Goal: Use online tool/utility: Utilize a website feature to perform a specific function

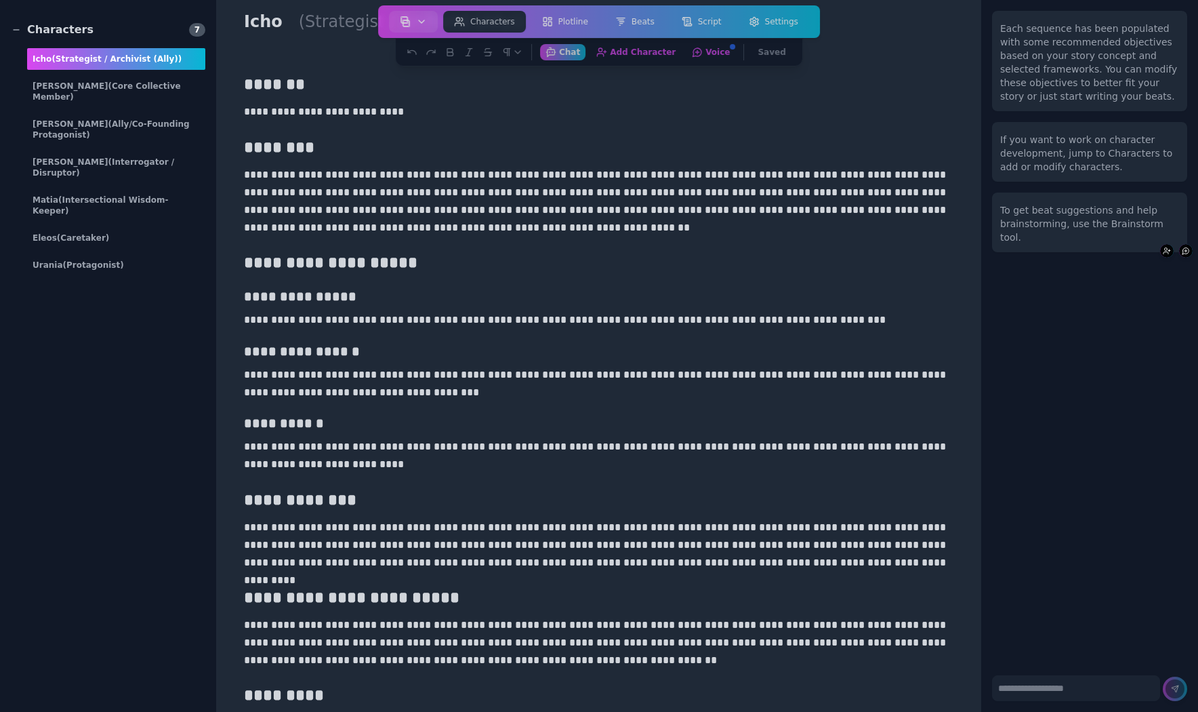
scroll to position [70, 0]
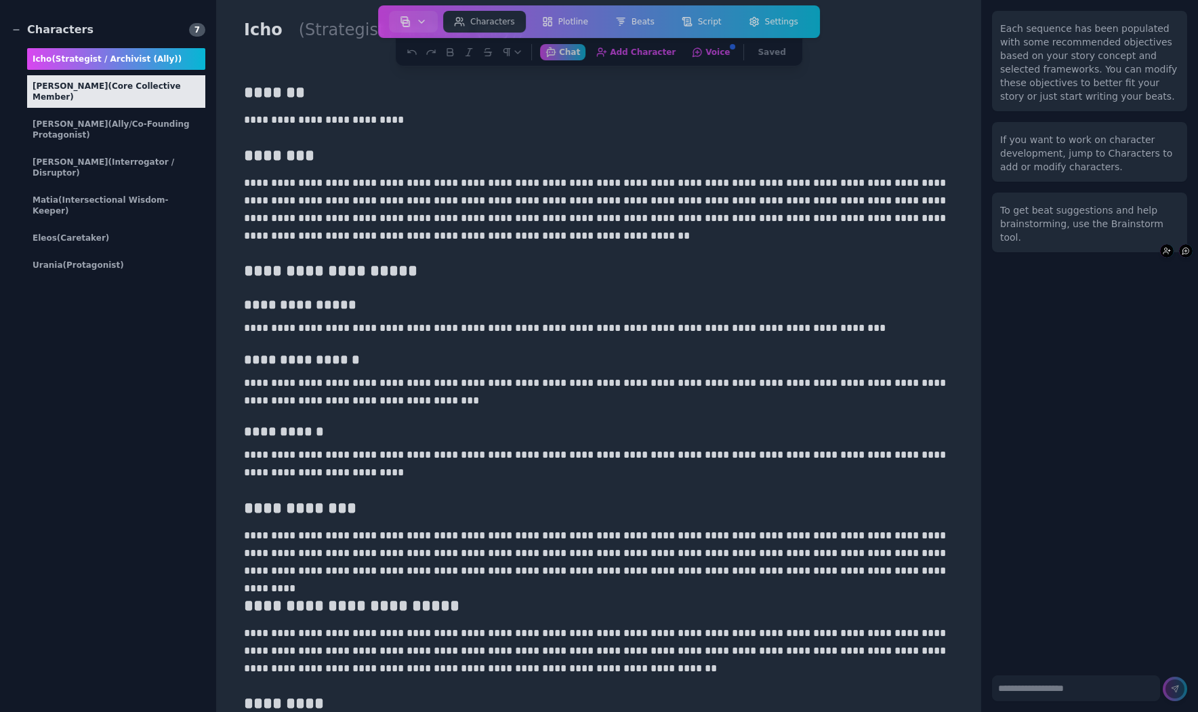
click at [126, 83] on span "(Core Collective Member)" at bounding box center [107, 91] width 148 height 20
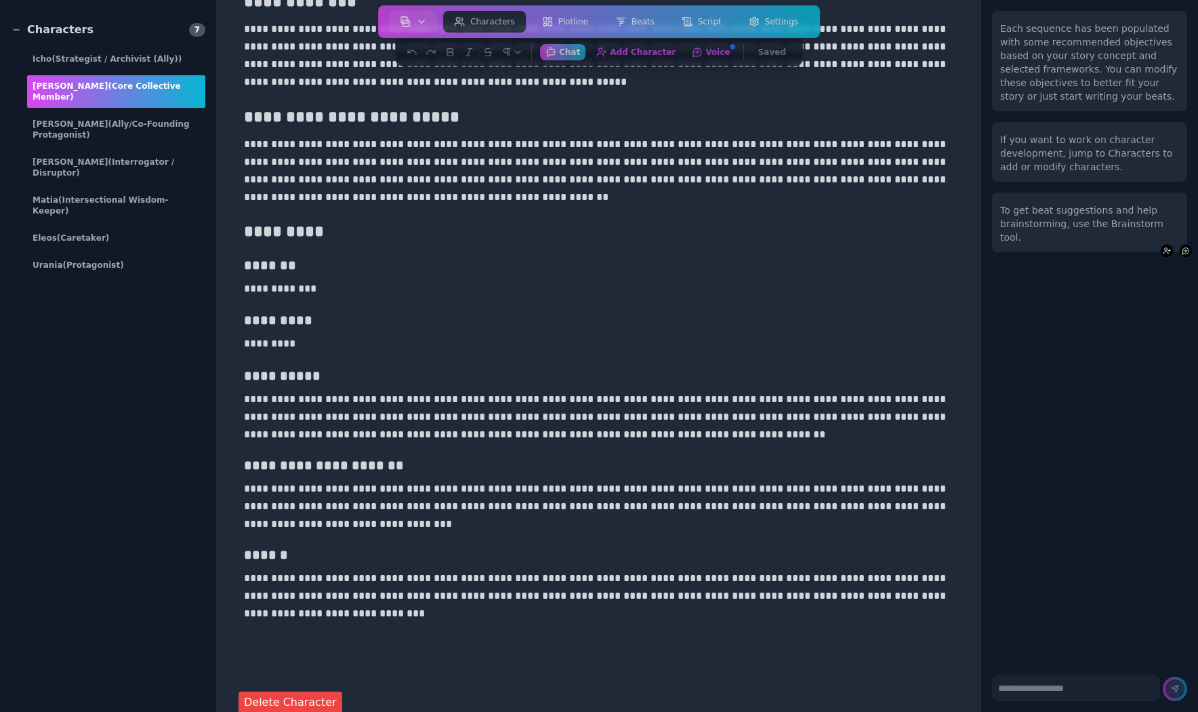
scroll to position [592, 0]
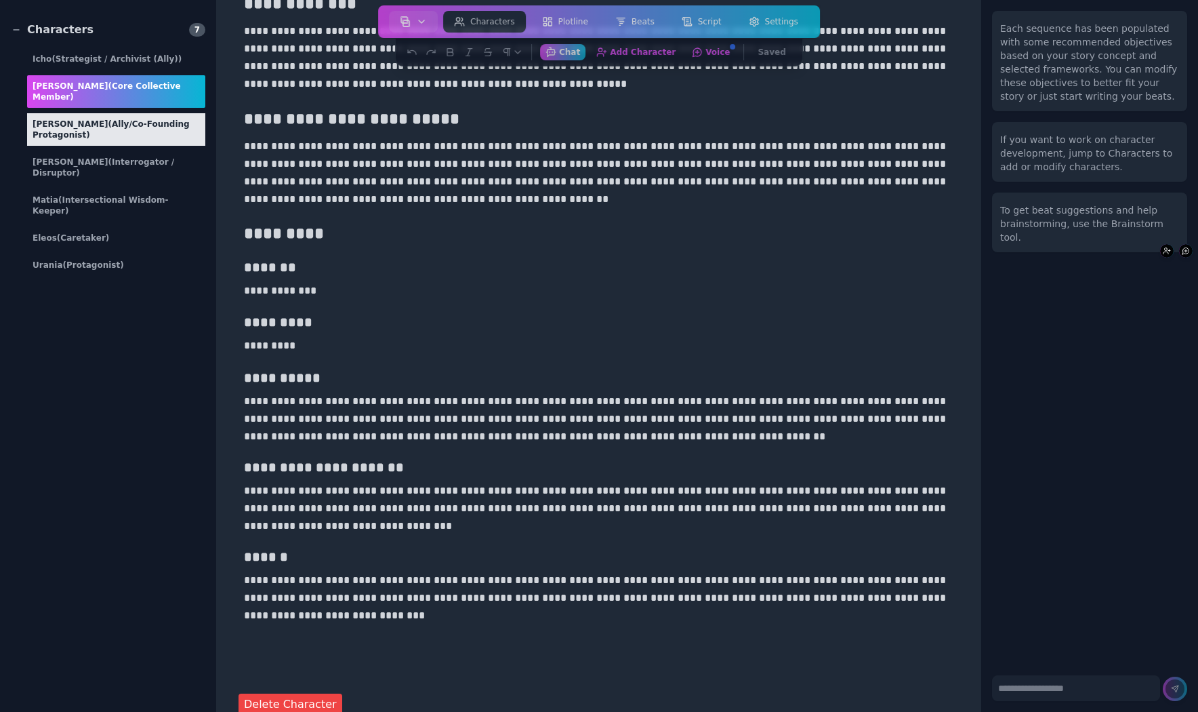
click at [126, 123] on div "[PERSON_NAME] (Ally/Co-Founding Protagonist)" at bounding box center [116, 129] width 178 height 33
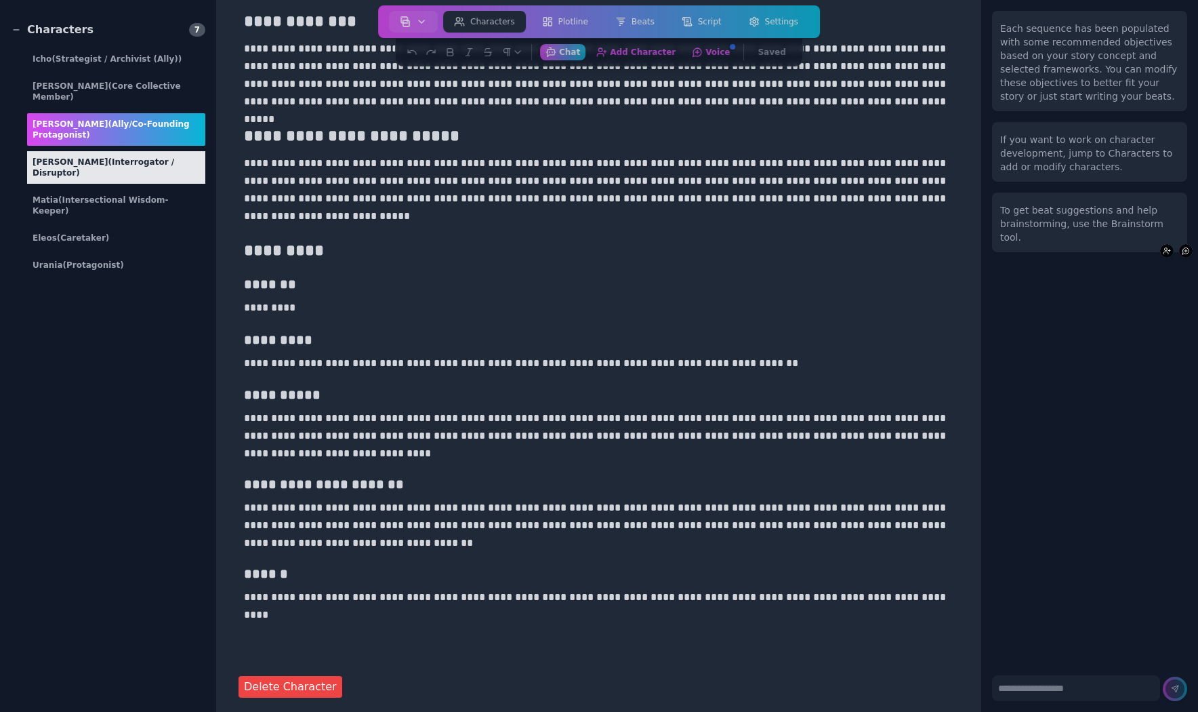
click at [96, 151] on div "[PERSON_NAME] (Interrogator / Disruptor)" at bounding box center [116, 167] width 178 height 33
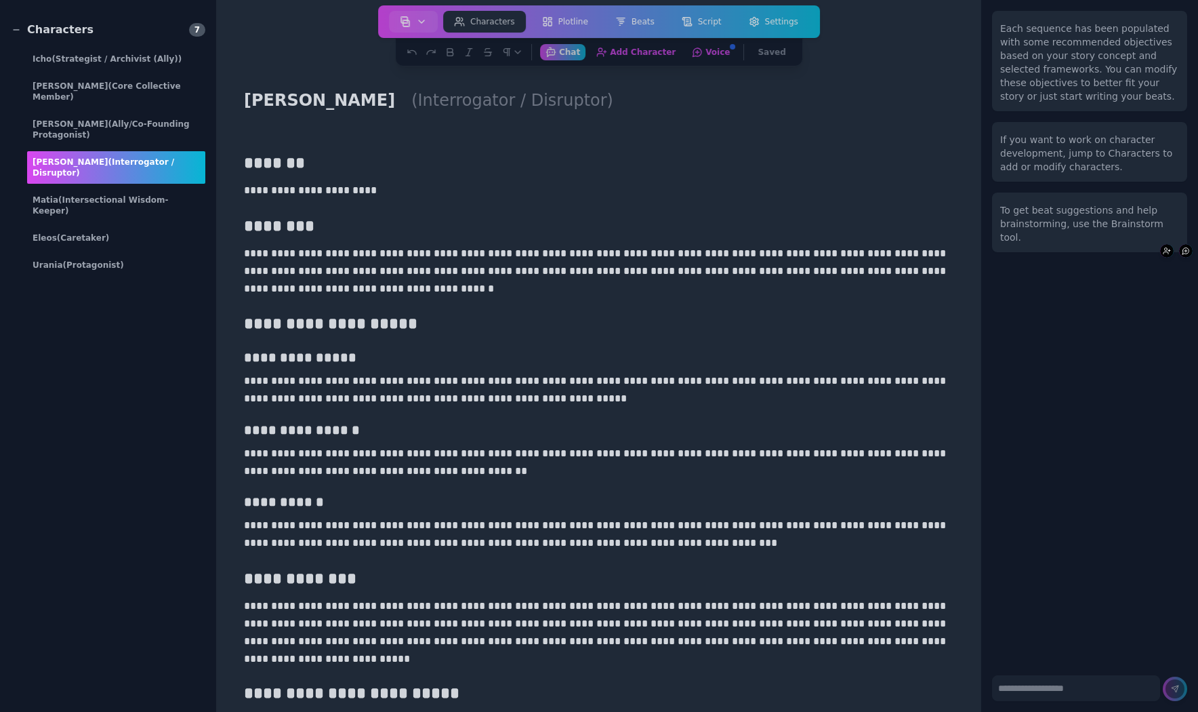
scroll to position [0, 0]
click at [140, 195] on span "(Intersectional Wisdom-Keeper)" at bounding box center [101, 205] width 136 height 20
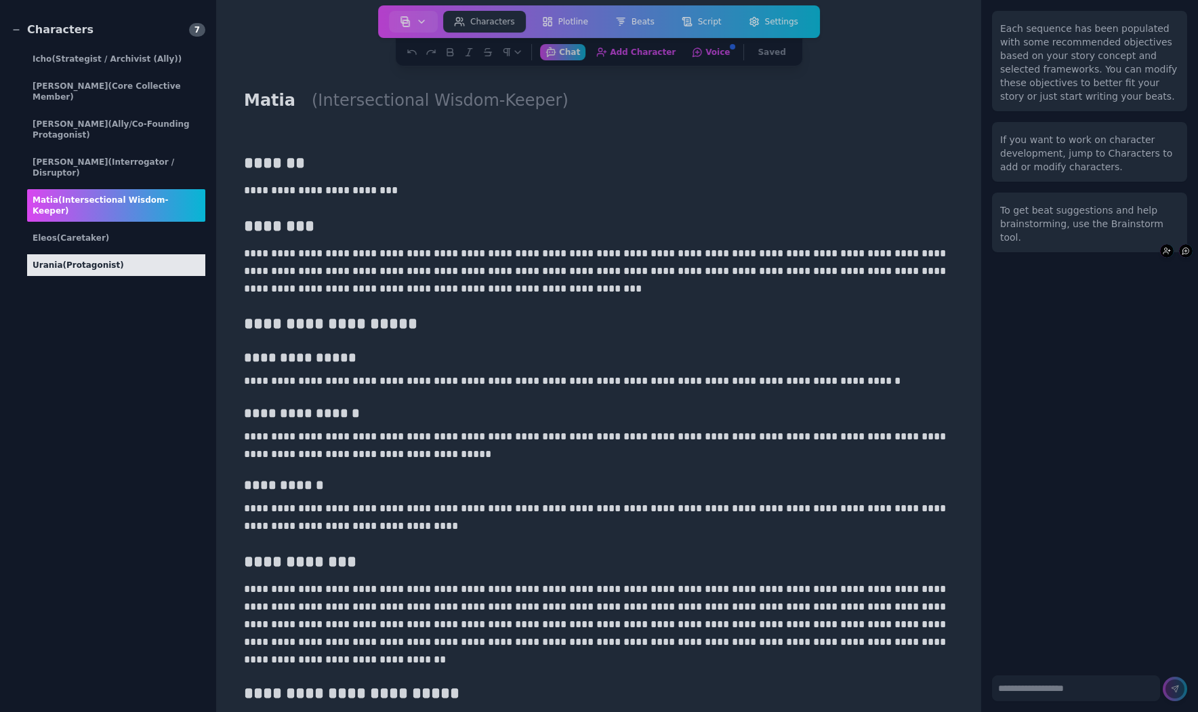
click at [113, 260] on span "(protagonist)" at bounding box center [93, 264] width 61 height 9
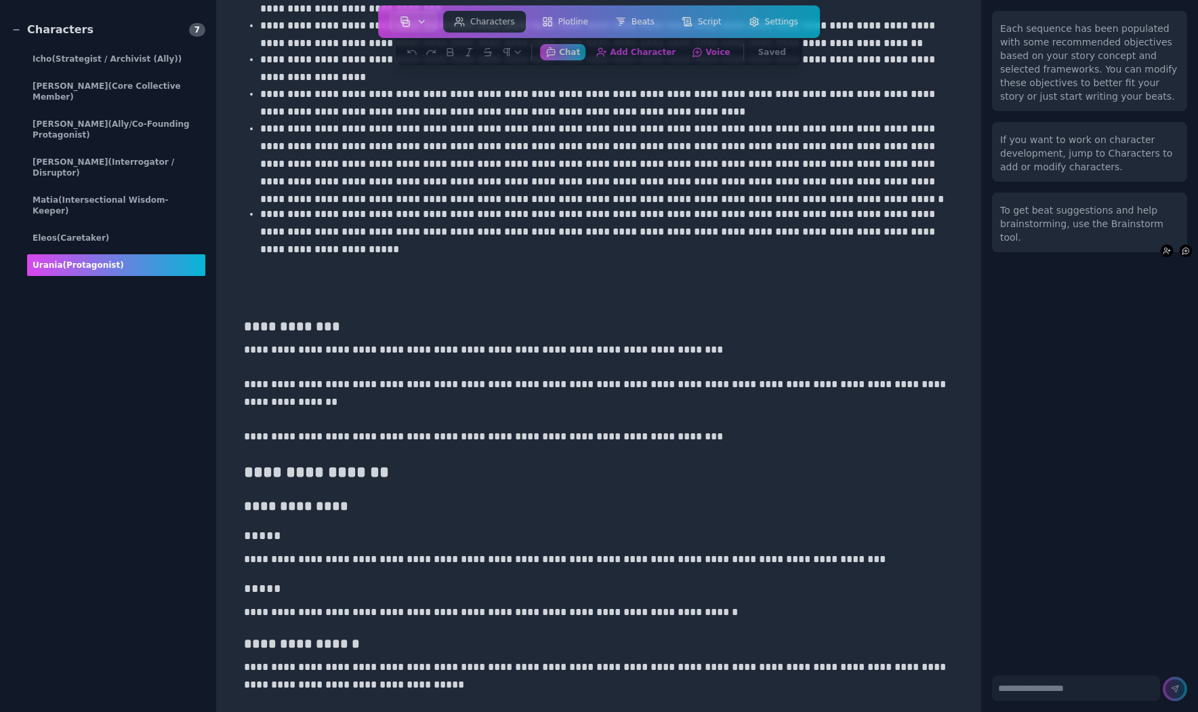
scroll to position [366, 0]
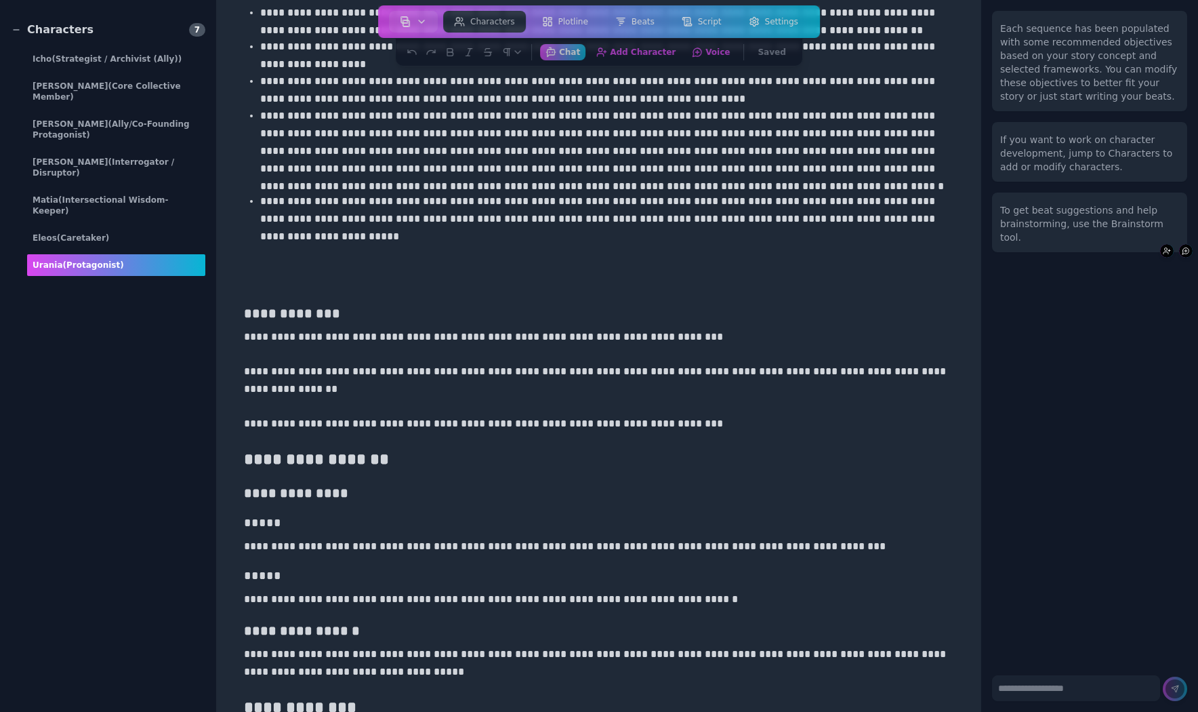
click at [697, 422] on p "**********" at bounding box center [599, 423] width 710 height 17
click at [328, 234] on p "**********" at bounding box center [606, 218] width 693 height 52
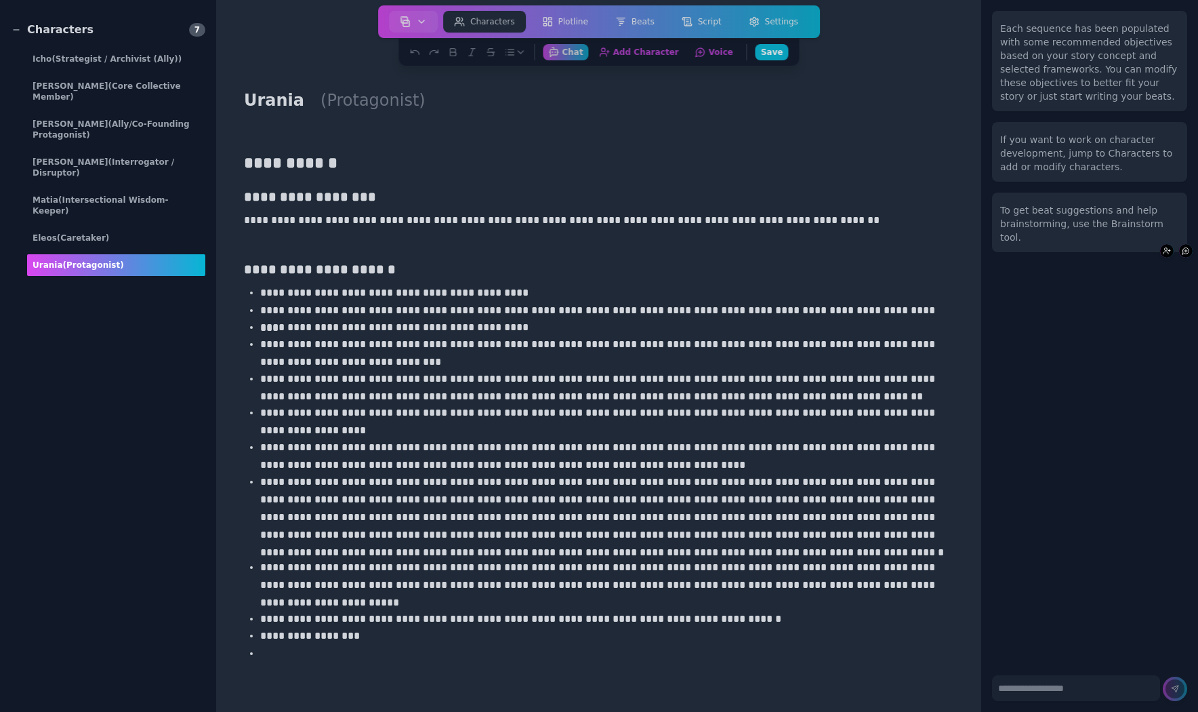
scroll to position [0, 0]
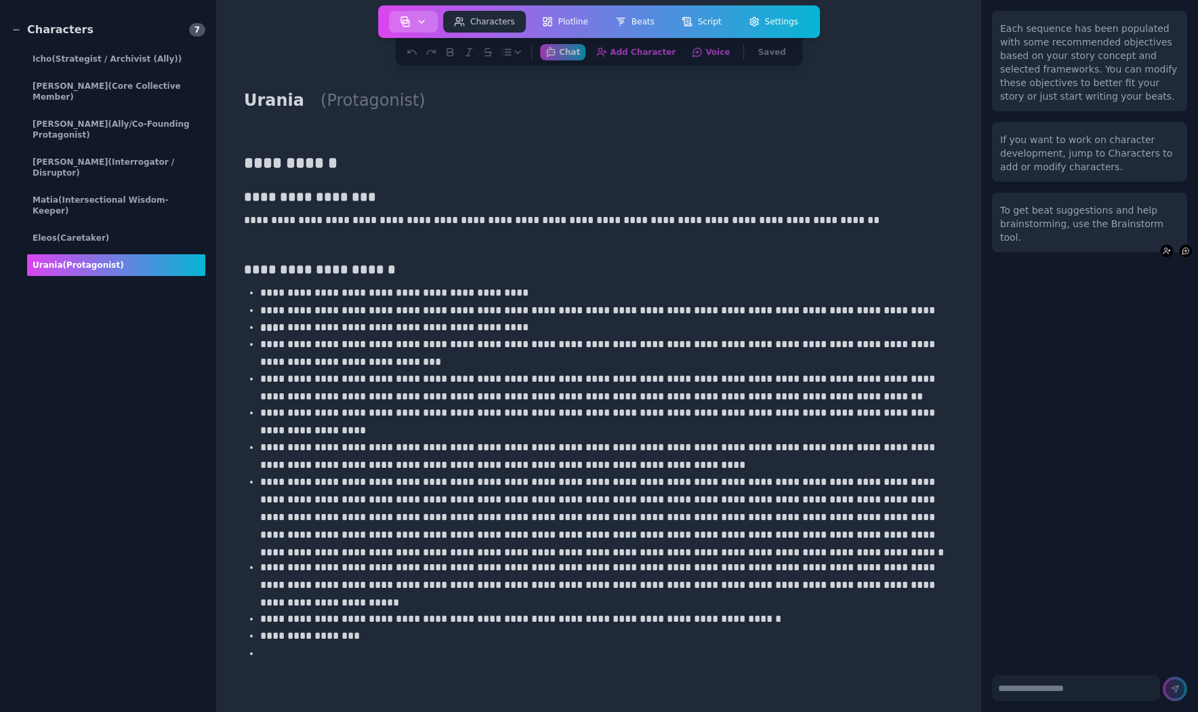
click at [420, 17] on icon "button" at bounding box center [421, 21] width 11 height 11
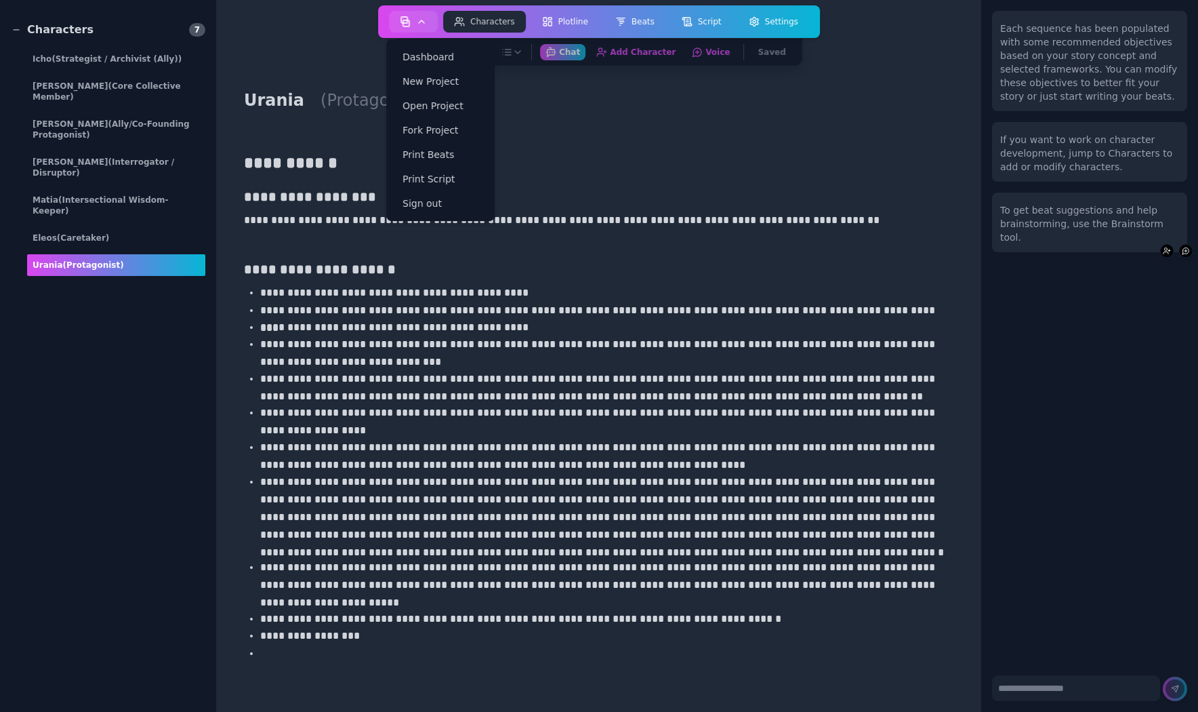
click at [567, 8] on link "Plotline" at bounding box center [565, 21] width 73 height 27
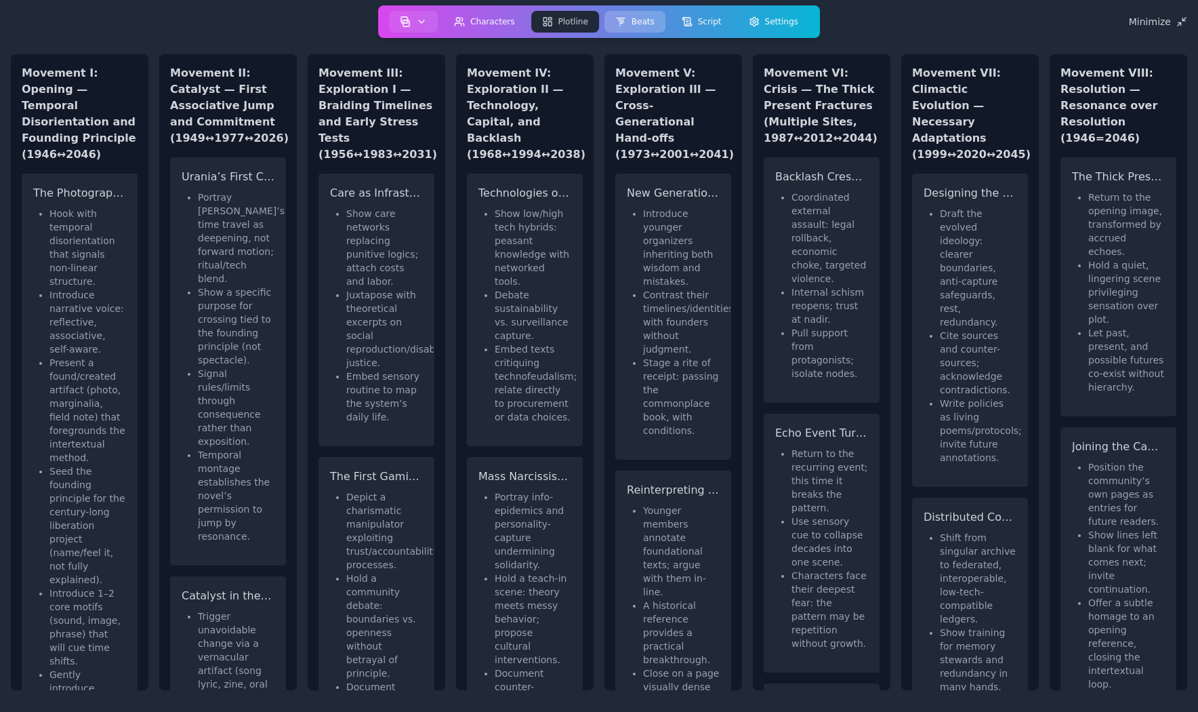
click at [641, 20] on button "Beats" at bounding box center [635, 22] width 61 height 22
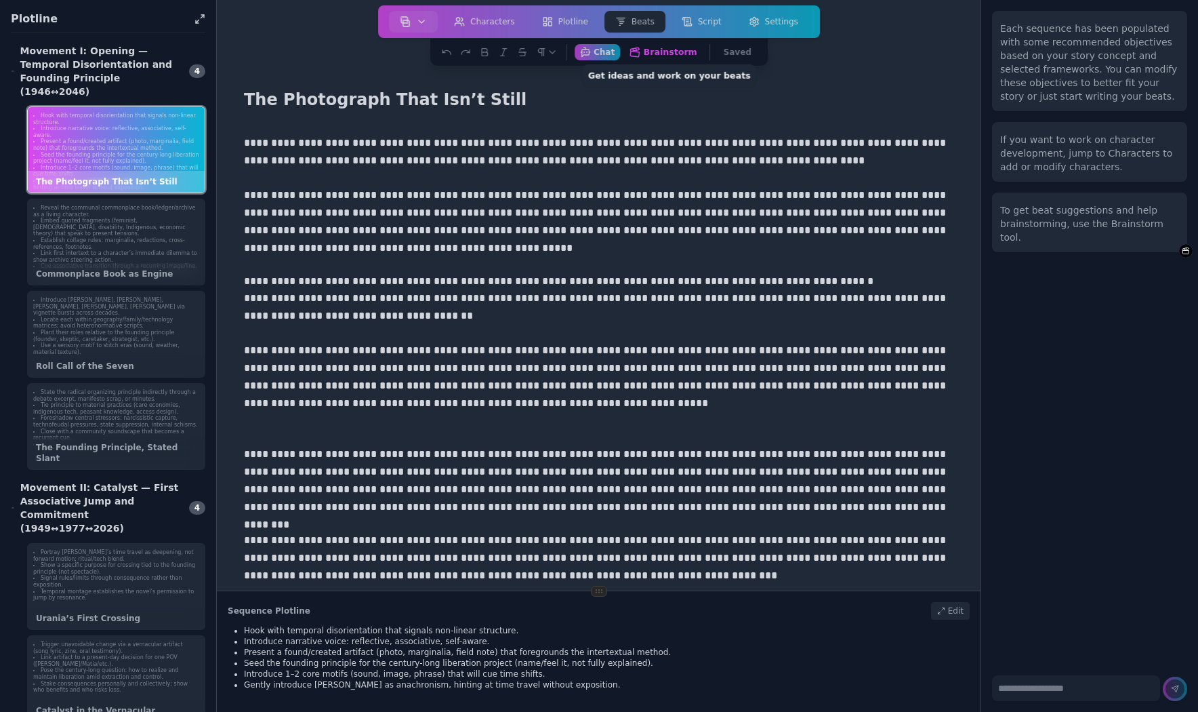
click at [660, 49] on button "Brainstorm Get ideas and work on your beats" at bounding box center [663, 51] width 79 height 17
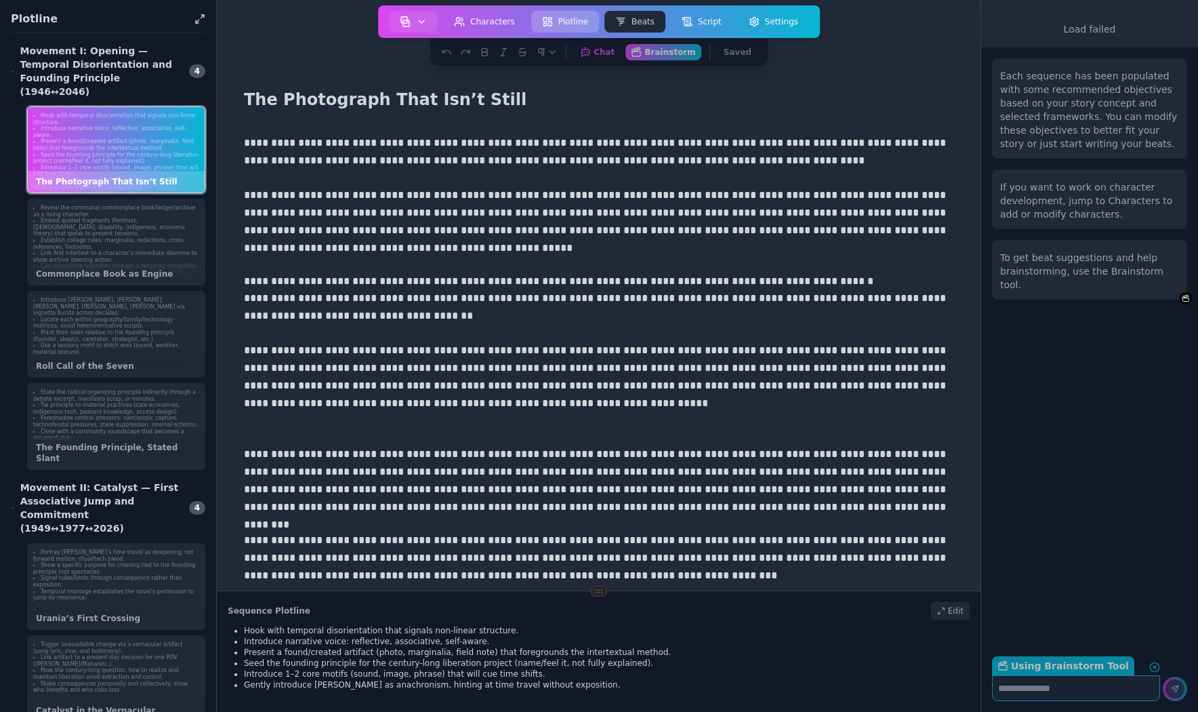
click at [564, 17] on button "Plotline" at bounding box center [565, 22] width 68 height 22
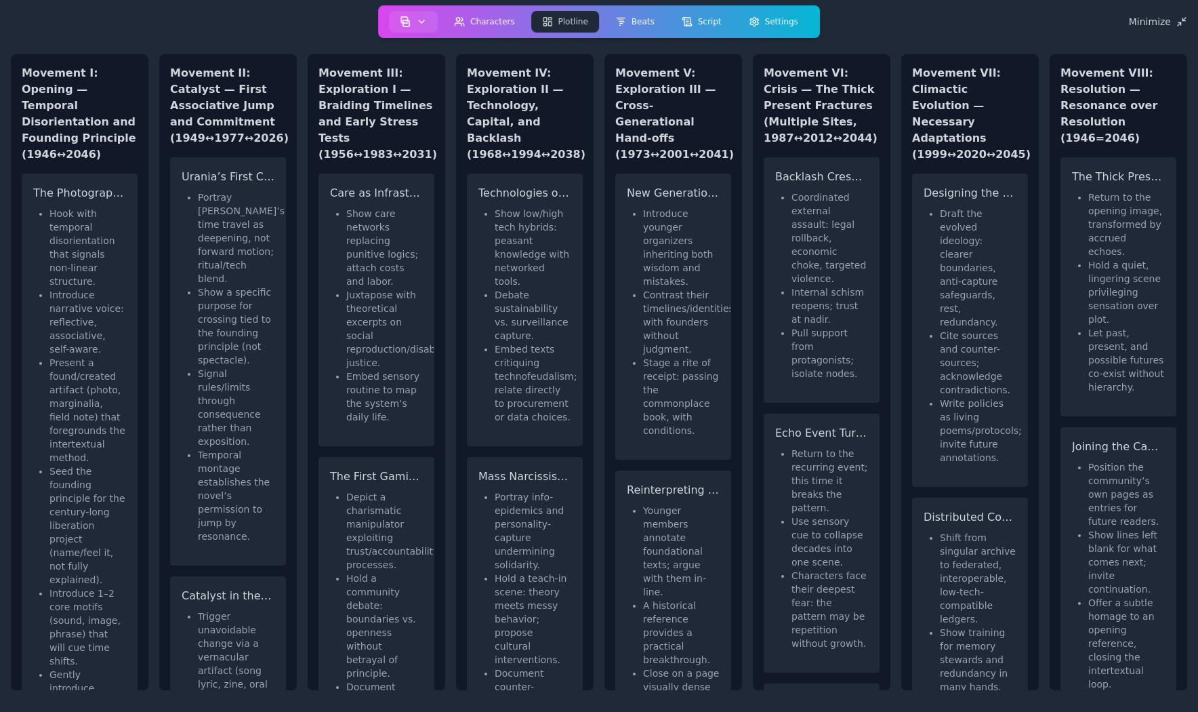
click at [640, 7] on div "Auteur Dashboard New Project Open Project Fork Project Print Beats Print Script…" at bounding box center [599, 21] width 442 height 33
click at [640, 19] on button "Beats" at bounding box center [635, 22] width 61 height 22
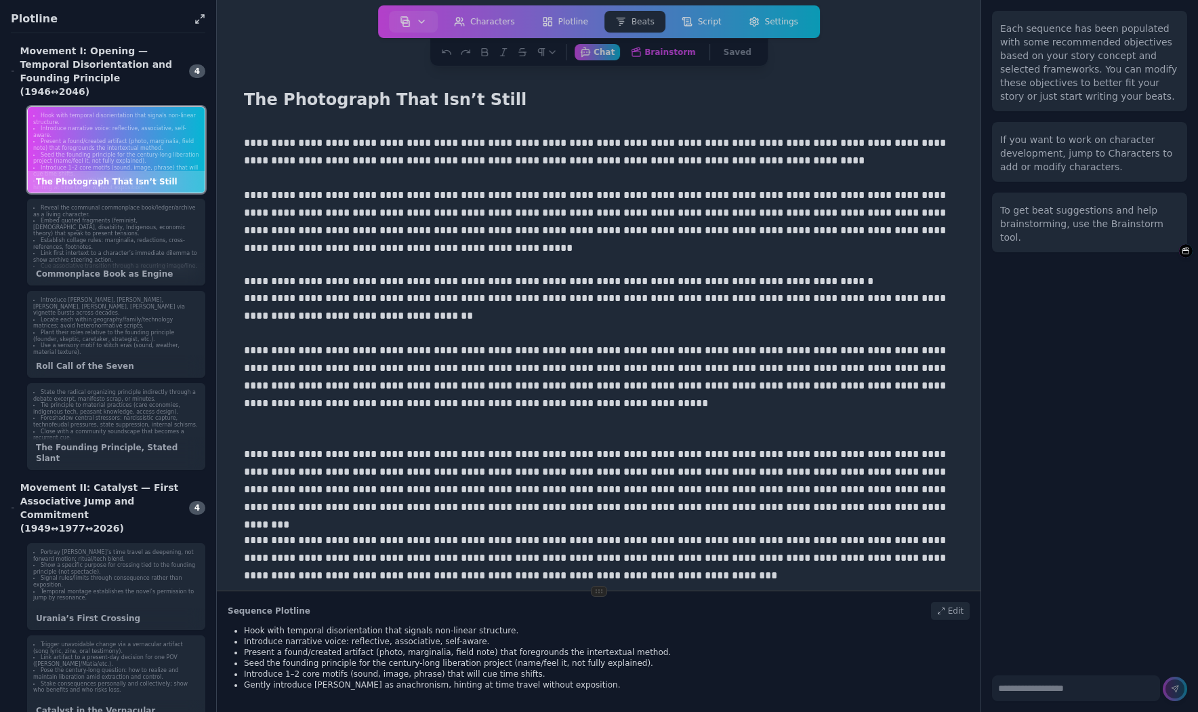
drag, startPoint x: 1112, startPoint y: 407, endPoint x: 1128, endPoint y: 389, distance: 24.0
click at [1112, 402] on div "Each sequence has been populated with some recommended objectives based on your…" at bounding box center [1089, 332] width 217 height 664
click at [1021, 694] on textarea at bounding box center [1076, 688] width 168 height 26
click at [667, 49] on button "Brainstorm Get ideas and work on your beats" at bounding box center [663, 51] width 79 height 17
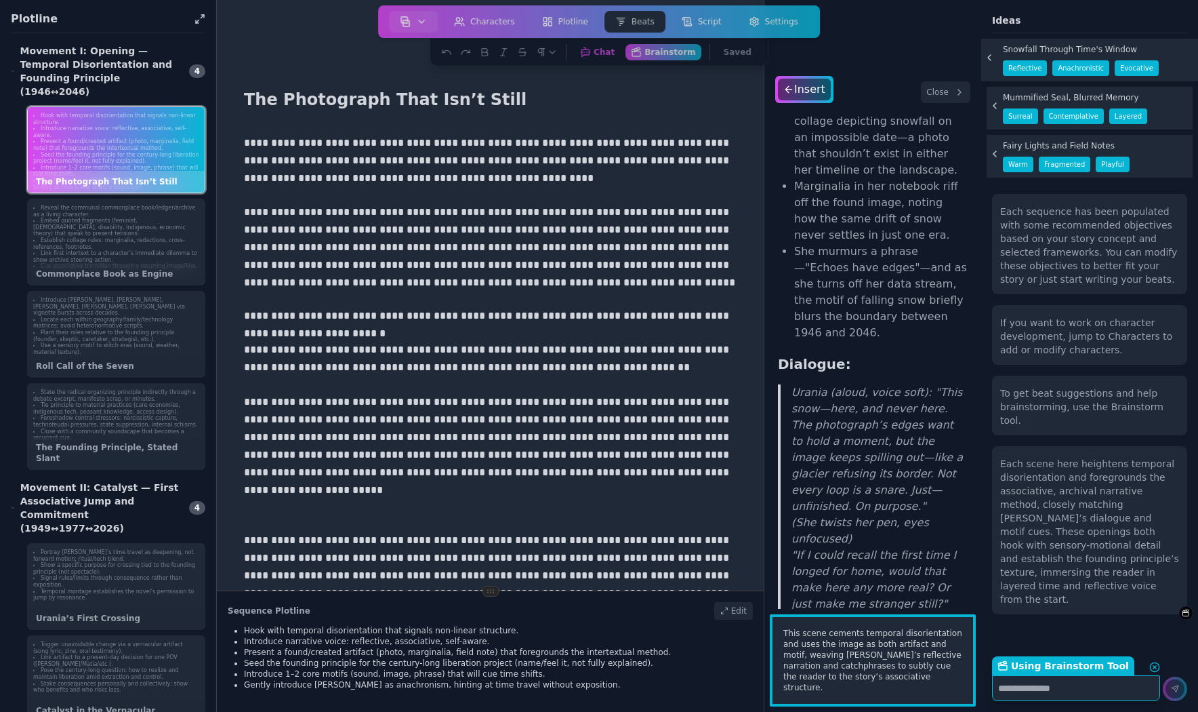
click at [1000, 693] on textarea "Using Brainstorm Tool Return to Chat" at bounding box center [1076, 688] width 168 height 26
type textarea "*"
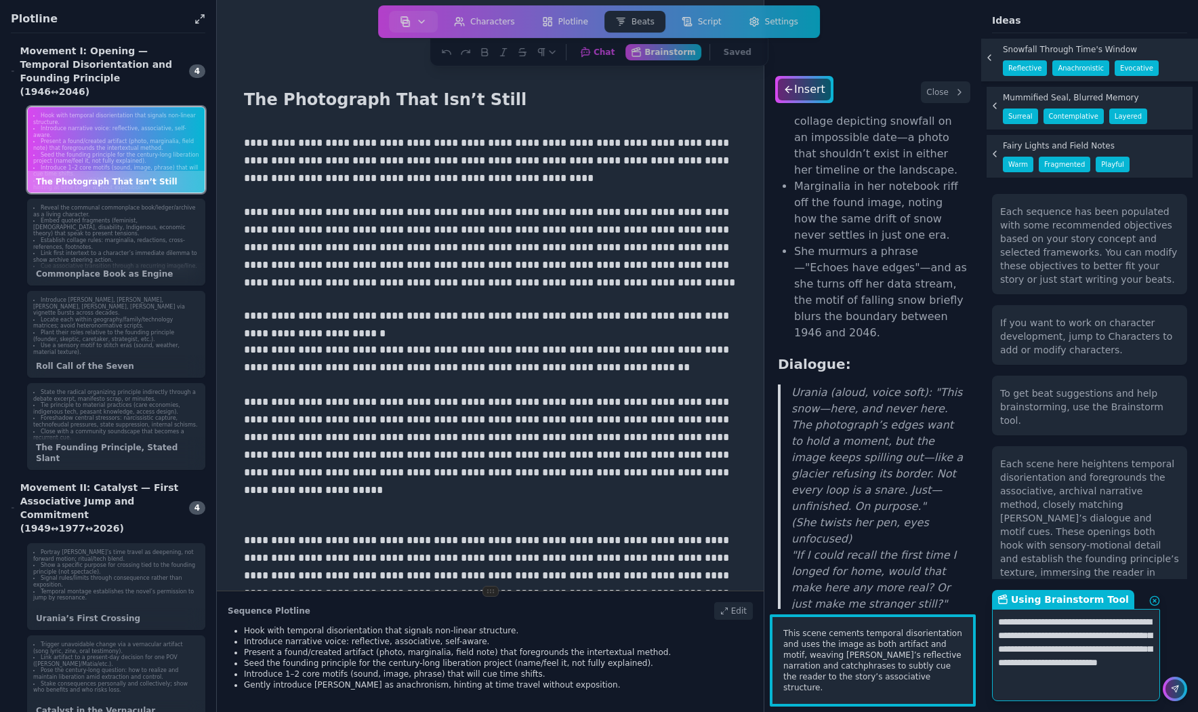
type textarea "**********"
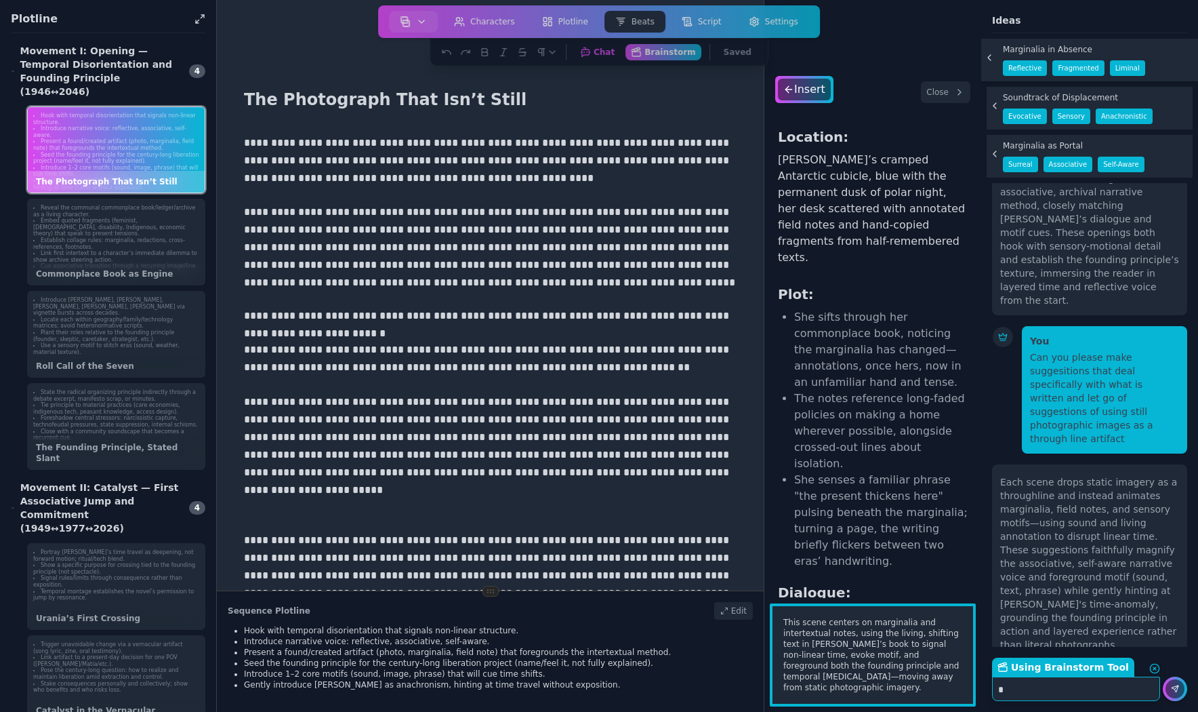
scroll to position [297, 0]
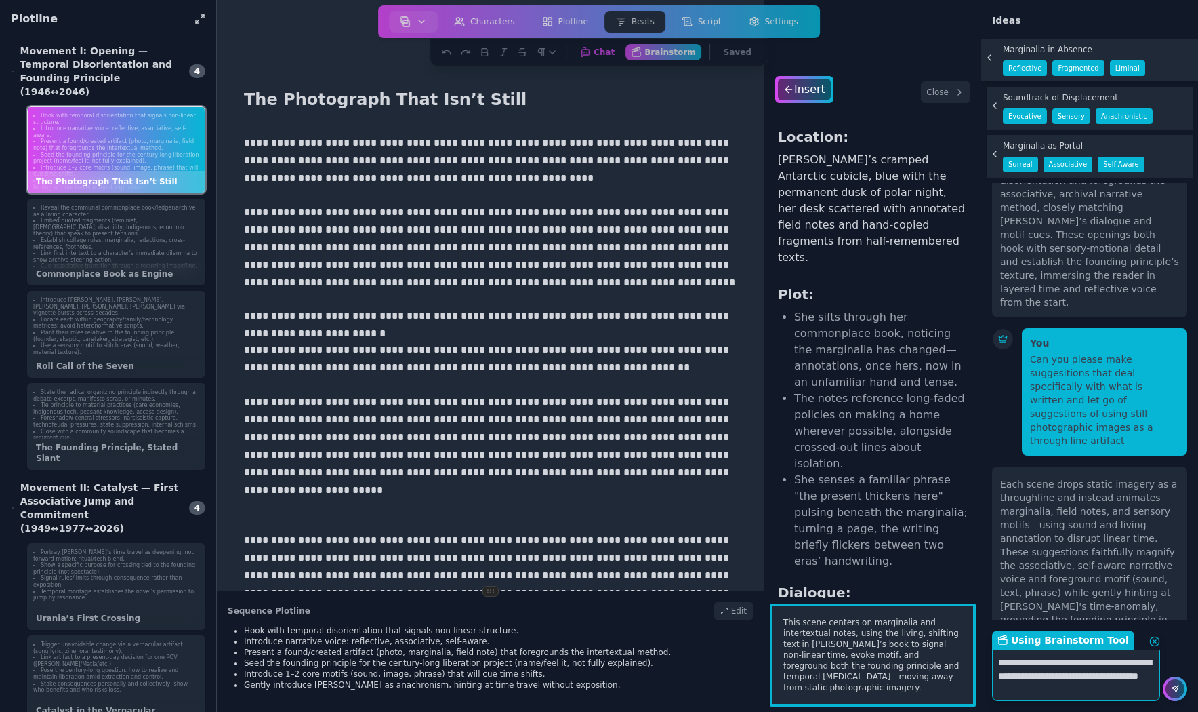
type textarea "**********"
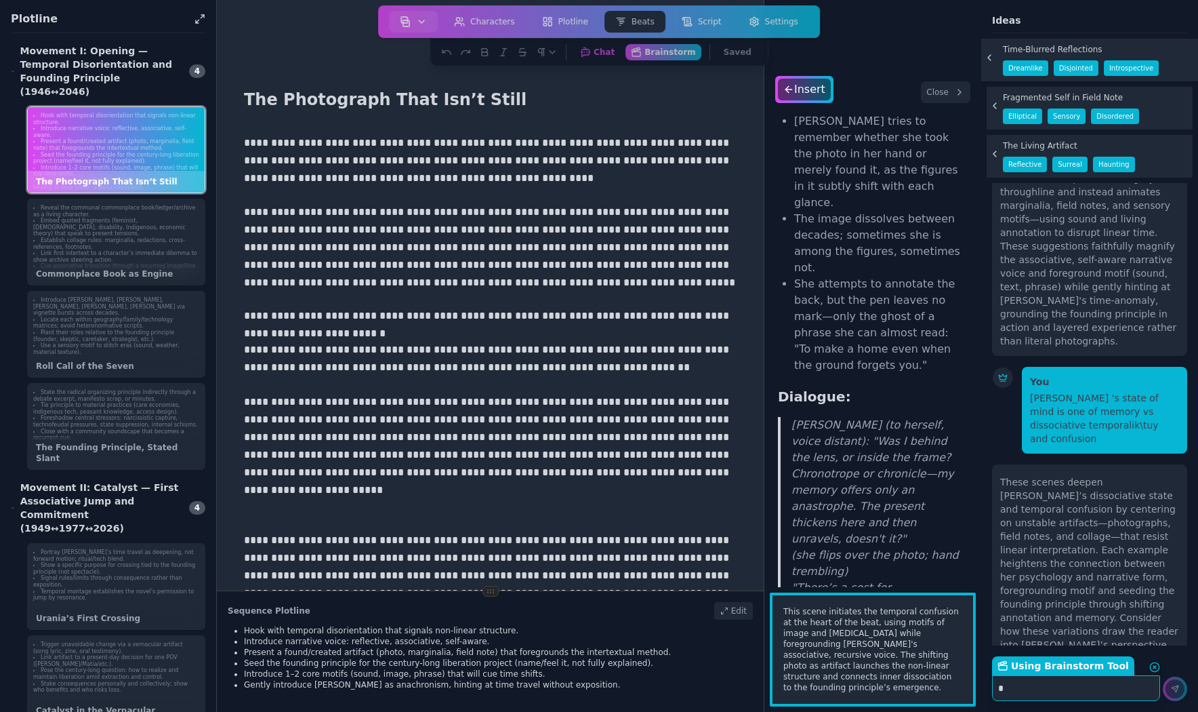
scroll to position [600, 0]
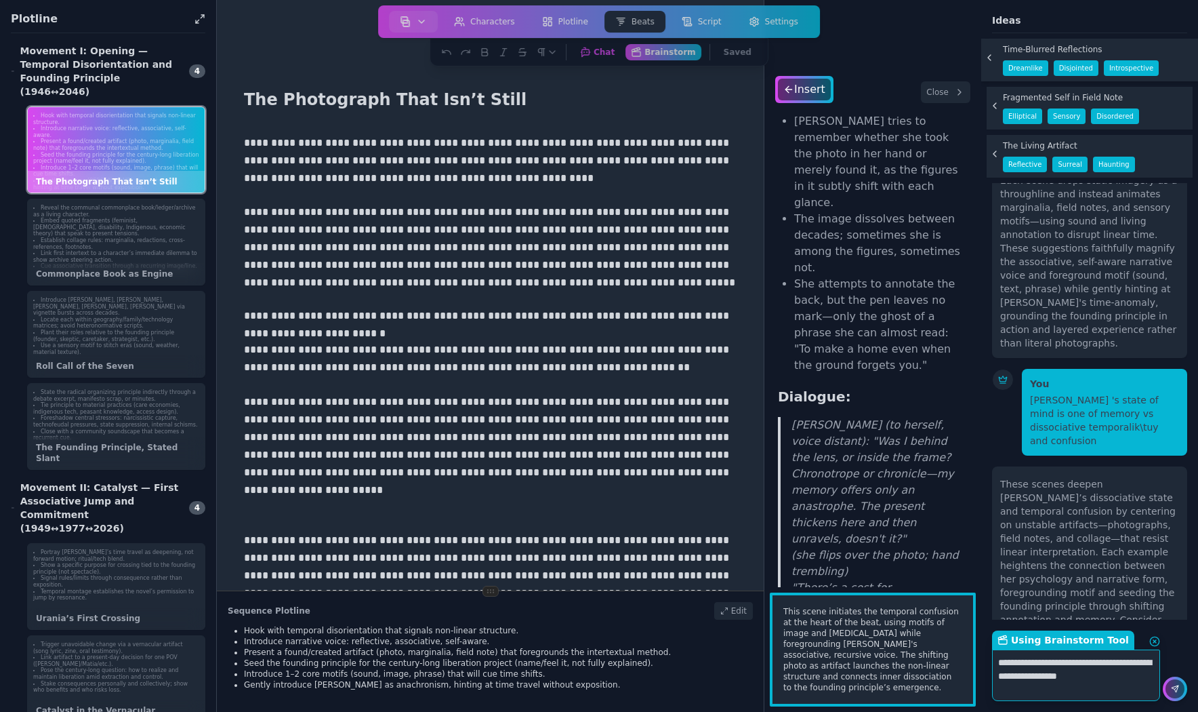
type textarea "**********"
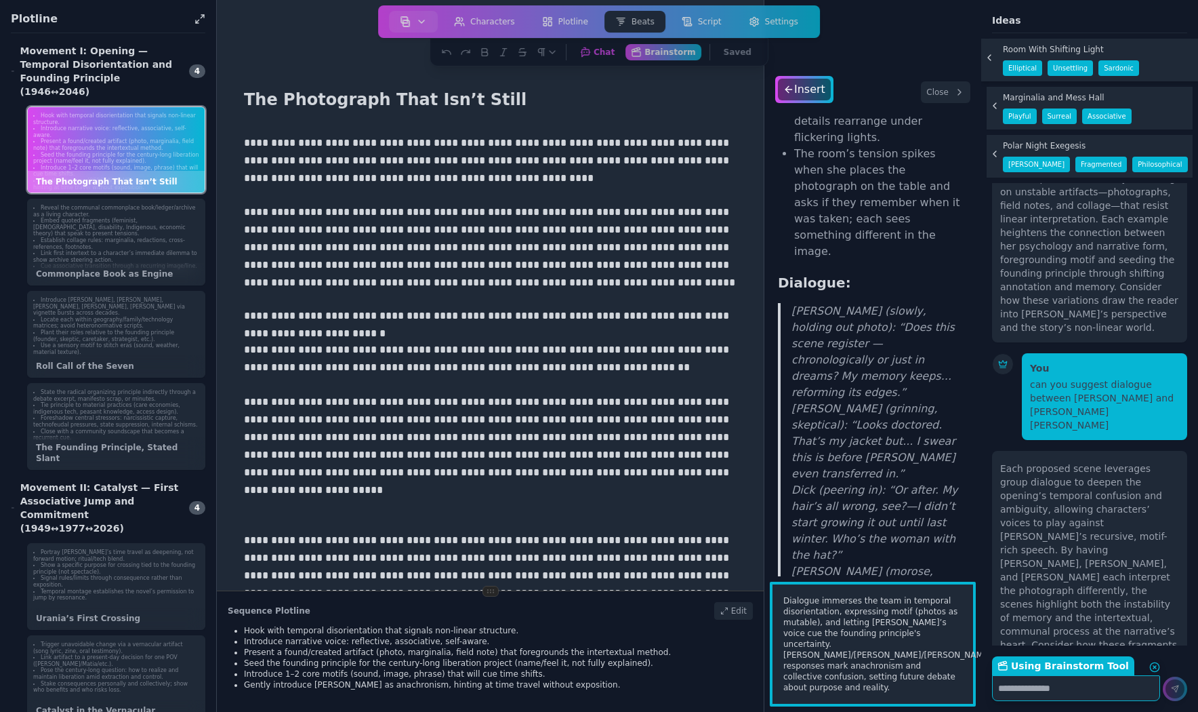
scroll to position [0, 0]
